Goal: Ask a question

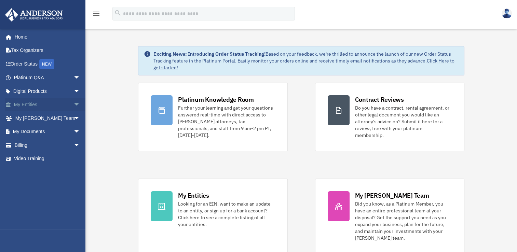
click at [73, 104] on span "arrow_drop_down" at bounding box center [80, 105] width 14 height 14
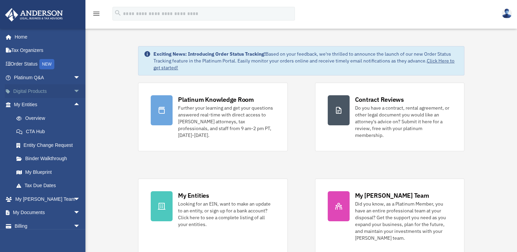
click at [73, 91] on span "arrow_drop_down" at bounding box center [80, 91] width 14 height 14
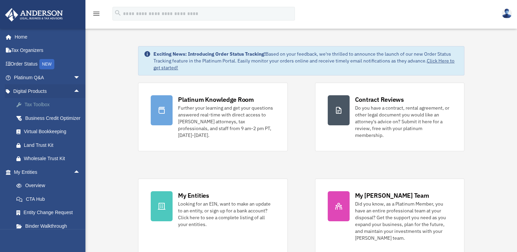
click at [44, 104] on div "Tax Toolbox" at bounding box center [53, 104] width 58 height 9
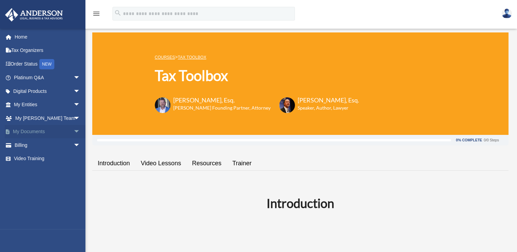
click at [73, 133] on span "arrow_drop_down" at bounding box center [80, 132] width 14 height 14
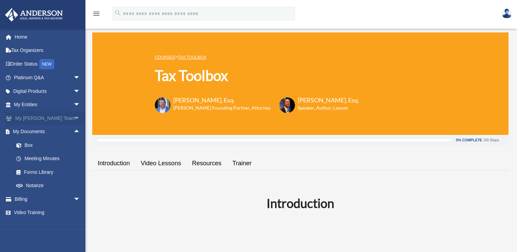
click at [73, 117] on span "arrow_drop_down" at bounding box center [80, 118] width 14 height 14
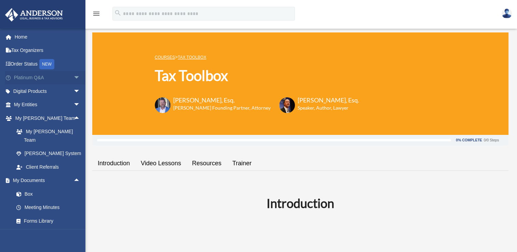
click at [73, 78] on span "arrow_drop_down" at bounding box center [80, 78] width 14 height 14
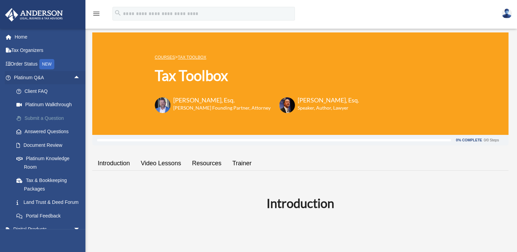
click at [56, 117] on link "Submit a Question" at bounding box center [50, 118] width 81 height 14
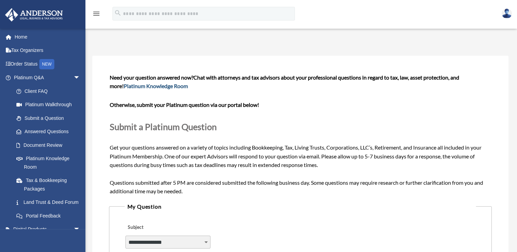
click at [148, 87] on link "Platinum Knowledge Room" at bounding box center [156, 86] width 64 height 6
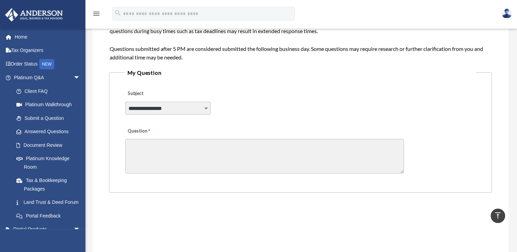
scroll to position [134, 0]
click at [206, 110] on select "**********" at bounding box center [167, 108] width 85 height 13
select select "******"
click at [125, 102] on select "**********" at bounding box center [167, 108] width 85 height 13
click at [170, 147] on textarea "Question" at bounding box center [264, 156] width 278 height 35
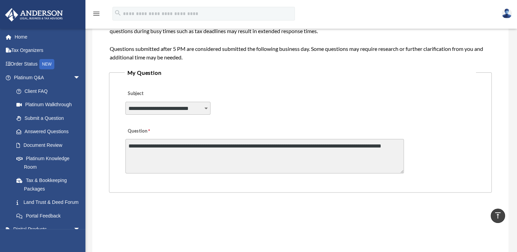
type textarea "**********"
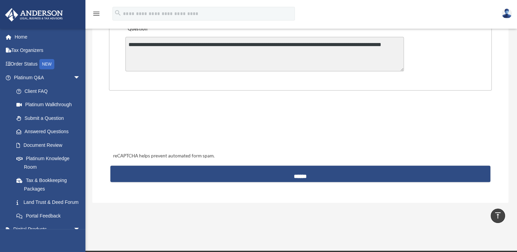
scroll to position [236, 0]
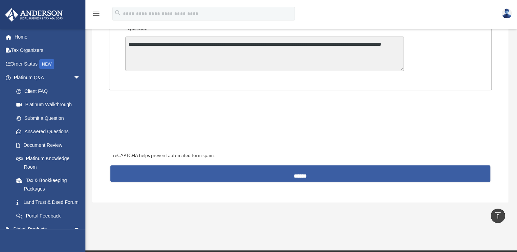
click at [301, 171] on input "******" at bounding box center [300, 173] width 380 height 16
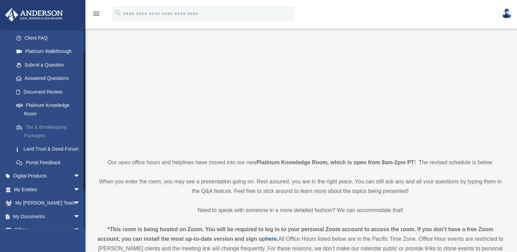
scroll to position [68, 0]
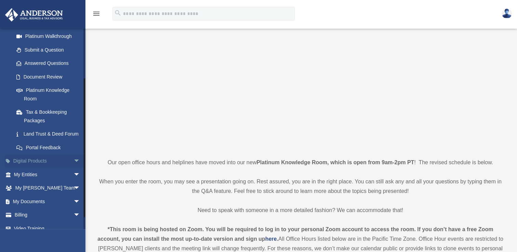
click at [73, 168] on span "arrow_drop_down" at bounding box center [80, 161] width 14 height 14
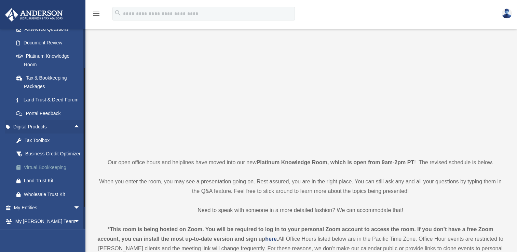
click at [54, 172] on div "Virtual Bookkeeping" at bounding box center [53, 167] width 58 height 9
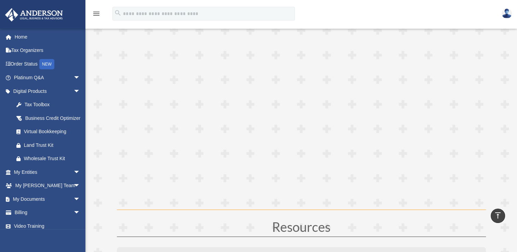
scroll to position [1845, 0]
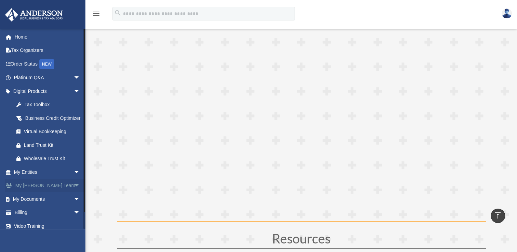
click at [73, 192] on span "arrow_drop_down" at bounding box center [80, 186] width 14 height 14
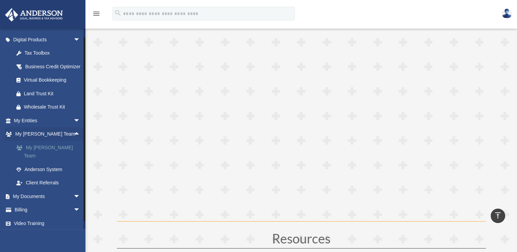
scroll to position [54, 0]
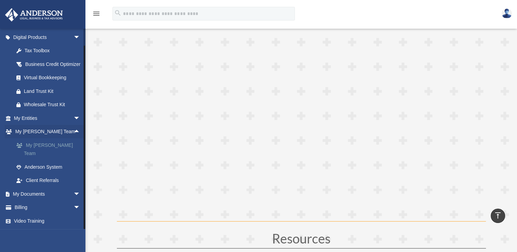
click at [56, 154] on link "My [PERSON_NAME] Team" at bounding box center [50, 149] width 81 height 22
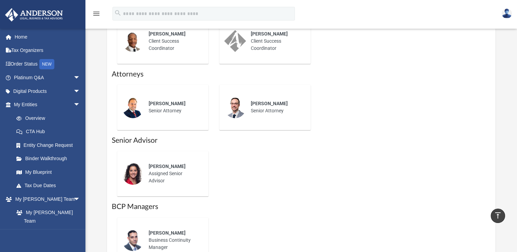
scroll to position [410, 0]
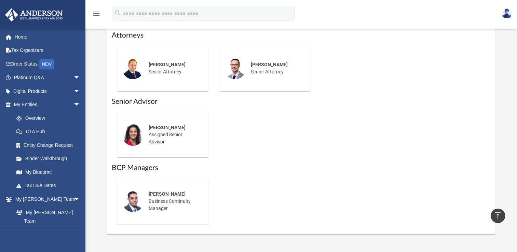
click at [130, 137] on div "Leah Pocoroba Assigned Senior Advisor" at bounding box center [163, 135] width 82 height 36
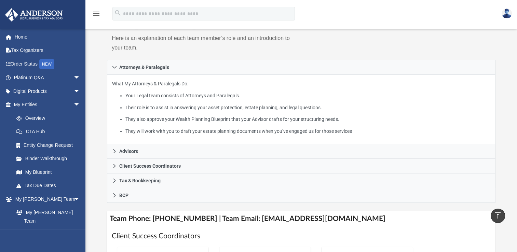
scroll to position [0, 0]
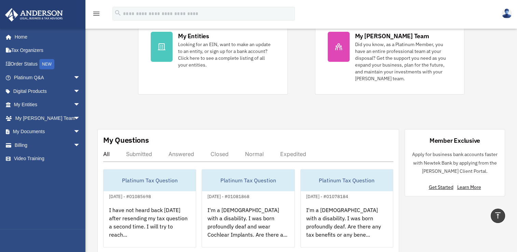
scroll to position [205, 0]
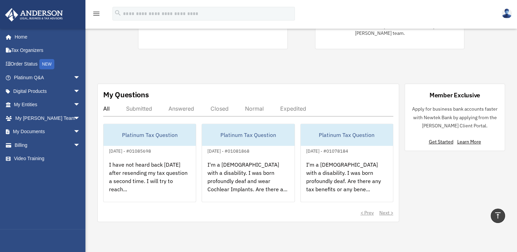
click at [179, 105] on div "Answered" at bounding box center [181, 108] width 26 height 7
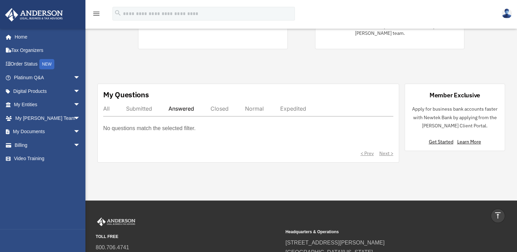
click at [136, 105] on div "Submitted" at bounding box center [139, 108] width 26 height 7
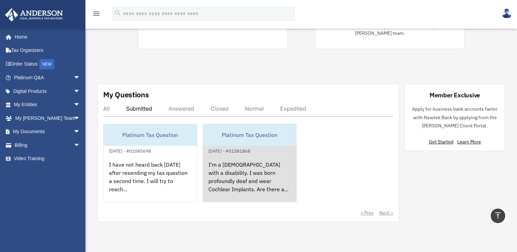
click at [225, 164] on div "I'm a [DEMOGRAPHIC_DATA] with a disability. I was born profoundly deaf and wear…" at bounding box center [249, 181] width 93 height 53
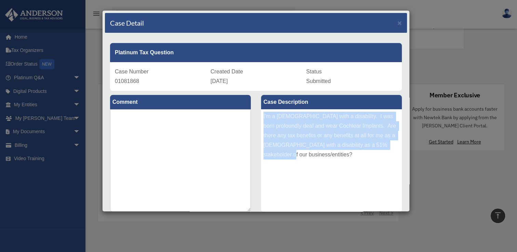
drag, startPoint x: 261, startPoint y: 115, endPoint x: 313, endPoint y: 158, distance: 67.5
click at [313, 158] on div "I'm a [DEMOGRAPHIC_DATA] with a disability. I was born profoundly deaf and wear…" at bounding box center [331, 160] width 141 height 102
drag, startPoint x: 313, startPoint y: 158, endPoint x: 313, endPoint y: 137, distance: 21.5
copy div "I'm a [DEMOGRAPHIC_DATA] with a disability. I was born profoundly deaf and wear…"
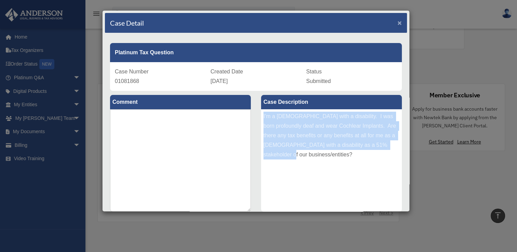
click at [397, 22] on span "×" at bounding box center [399, 23] width 4 height 8
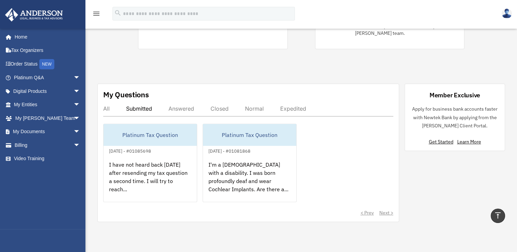
click at [513, 14] on link at bounding box center [506, 13] width 20 height 30
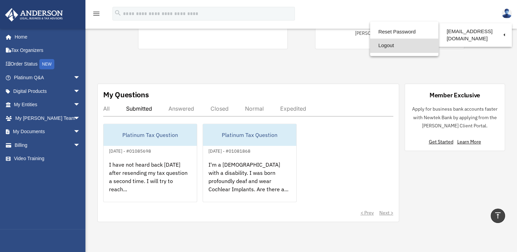
click at [388, 45] on link "Logout" at bounding box center [404, 46] width 68 height 14
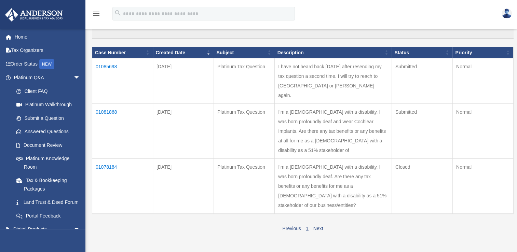
scroll to position [102, 0]
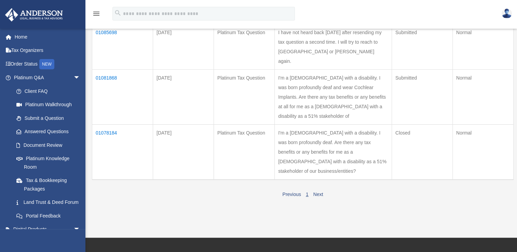
click at [109, 132] on td "01078184" at bounding box center [122, 152] width 61 height 55
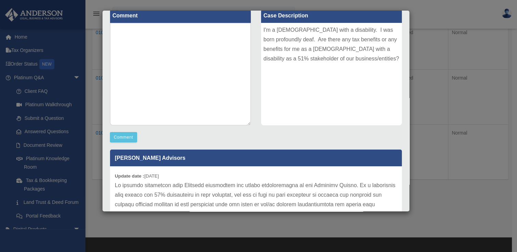
scroll to position [0, 0]
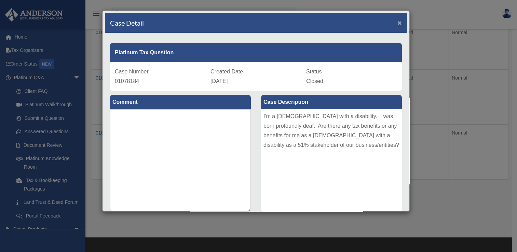
click at [397, 22] on span "×" at bounding box center [399, 23] width 4 height 8
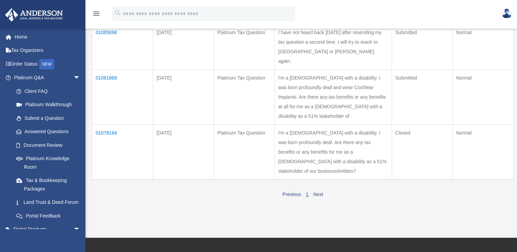
click at [107, 76] on td "01081868" at bounding box center [122, 97] width 61 height 55
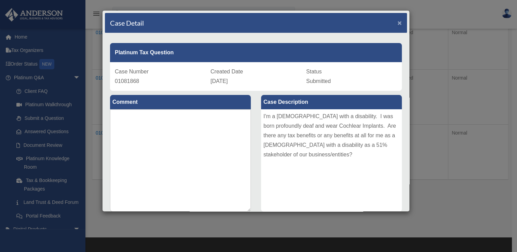
click at [397, 23] on span "×" at bounding box center [399, 23] width 4 height 8
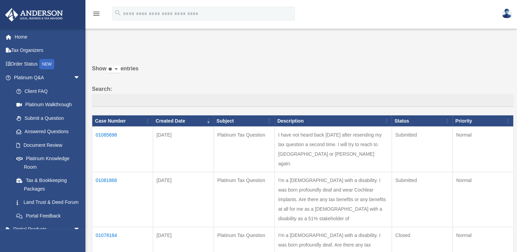
click at [113, 132] on td "01085698" at bounding box center [122, 149] width 61 height 45
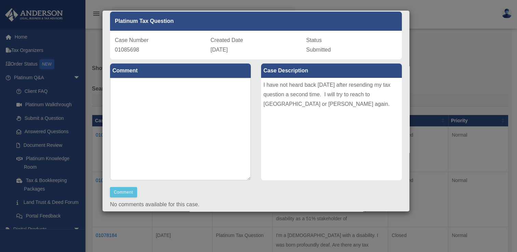
scroll to position [59, 0]
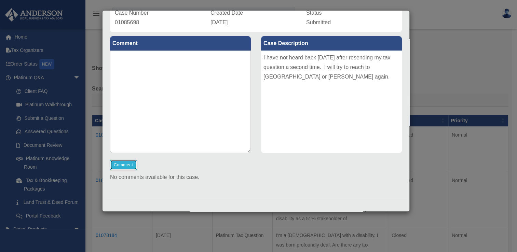
click at [124, 165] on button "Comment" at bounding box center [123, 165] width 27 height 10
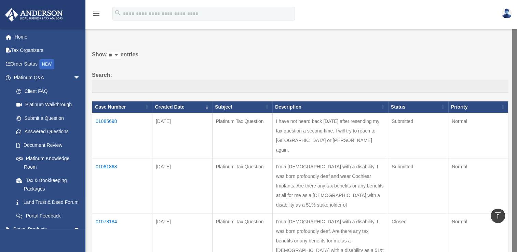
scroll to position [0, 0]
